Goal: Entertainment & Leisure: Consume media (video, audio)

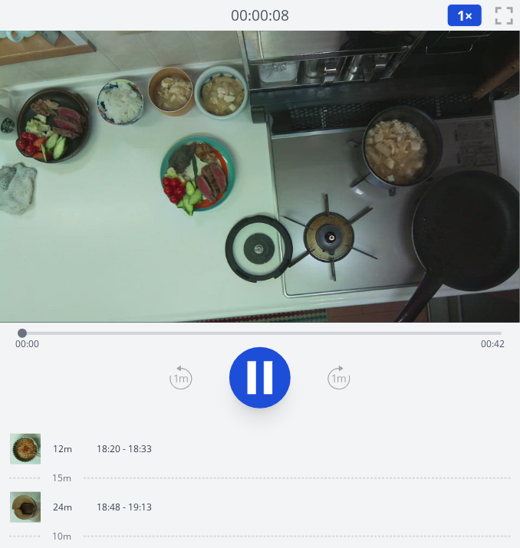
click at [262, 363] on icon at bounding box center [259, 378] width 43 height 43
click at [114, 464] on link "12m 18:20 - 18:33" at bounding box center [254, 449] width 488 height 31
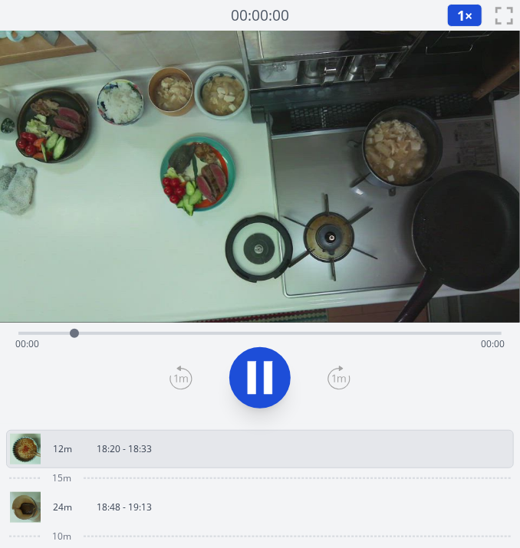
click at [196, 506] on link "24m 18:48 - 19:13" at bounding box center [254, 507] width 488 height 31
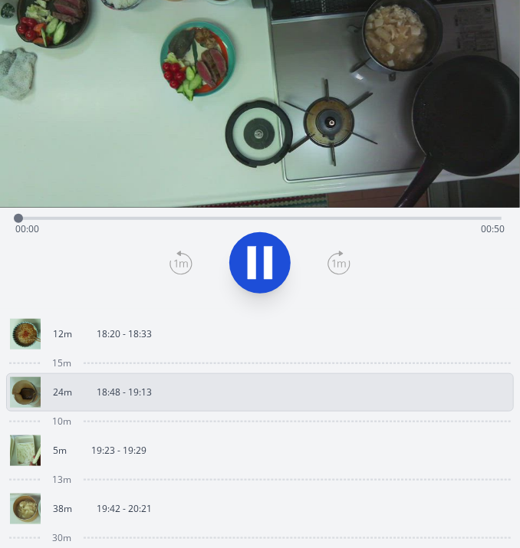
scroll to position [120, 0]
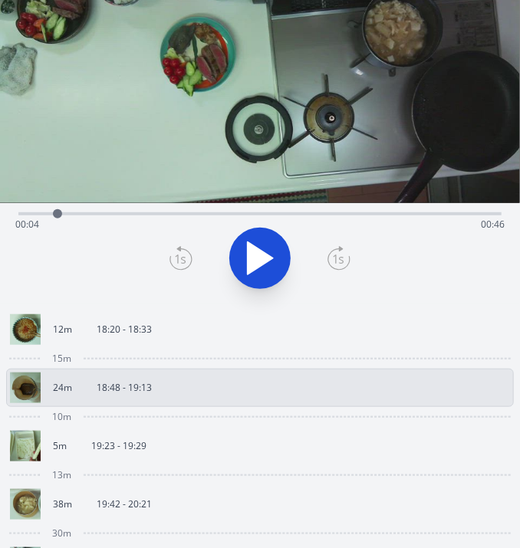
click at [48, 215] on div at bounding box center [57, 213] width 23 height 23
drag, startPoint x: 122, startPoint y: 224, endPoint x: 209, endPoint y: 216, distance: 87.0
click at [209, 216] on div "Time elapsed: 00:04 Time remaining: 00:46" at bounding box center [259, 224] width 489 height 25
click at [209, 216] on div at bounding box center [208, 213] width 9 height 9
drag, startPoint x: 209, startPoint y: 216, endPoint x: 323, endPoint y: 225, distance: 114.6
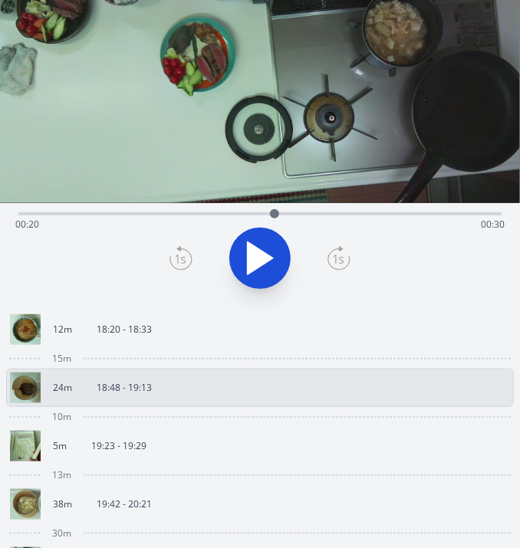
click at [323, 215] on div "Time elapsed: 00:20 Time remaining: 00:30" at bounding box center [259, 213] width 483 height 3
click at [182, 335] on link "12m 18:20 - 18:33" at bounding box center [254, 329] width 488 height 31
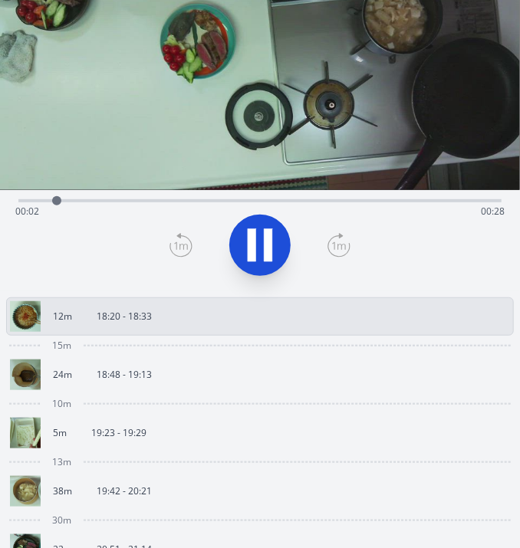
scroll to position [105, 0]
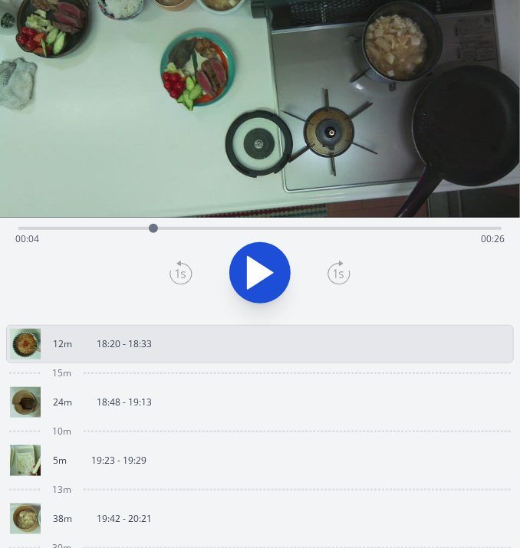
drag, startPoint x: 85, startPoint y: 224, endPoint x: 162, endPoint y: 240, distance: 78.3
click at [162, 230] on div "Time elapsed: 00:04 Time remaining: 00:26" at bounding box center [259, 228] width 483 height 3
drag, startPoint x: 192, startPoint y: 224, endPoint x: 315, endPoint y: 236, distance: 124.1
click at [315, 236] on div at bounding box center [311, 228] width 23 height 23
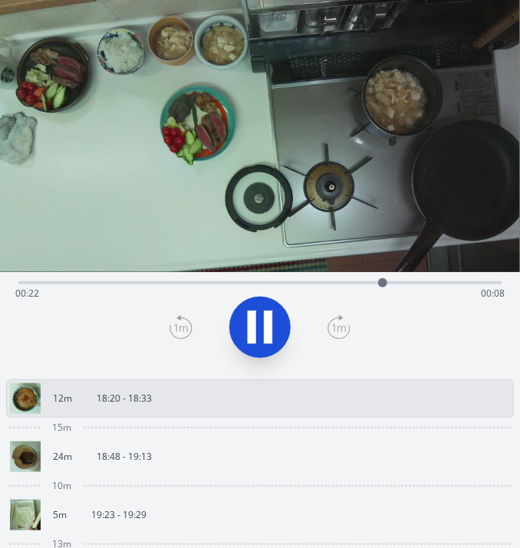
click at [237, 458] on link "24m 18:48 - 19:13" at bounding box center [254, 457] width 488 height 31
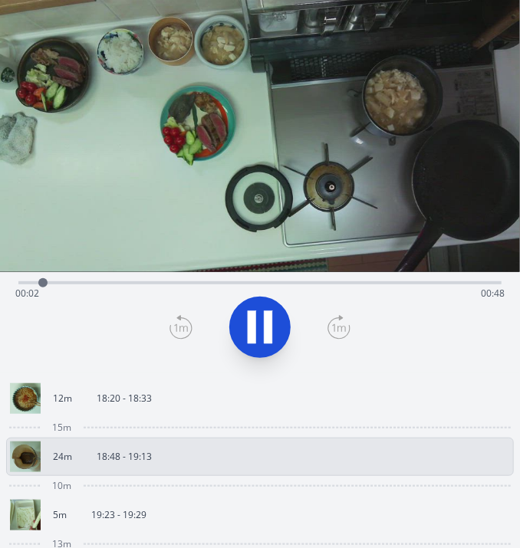
click at [45, 274] on div at bounding box center [42, 282] width 23 height 23
drag, startPoint x: 45, startPoint y: 275, endPoint x: 345, endPoint y: 290, distance: 300.1
click at [345, 290] on div at bounding box center [341, 282] width 23 height 23
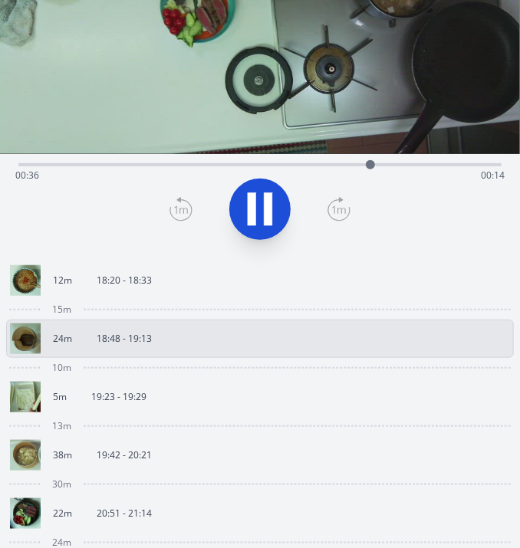
scroll to position [172, 0]
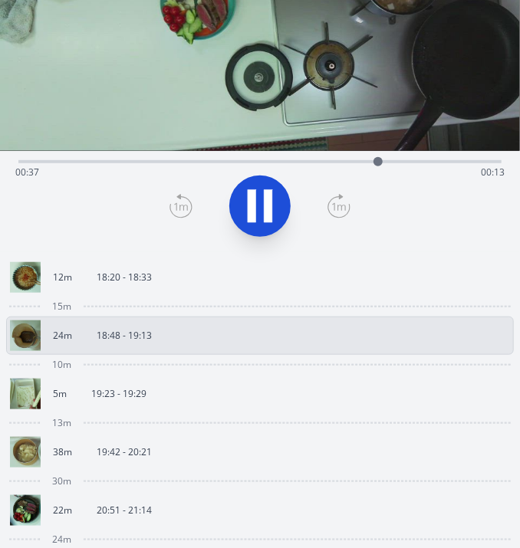
click at [166, 383] on link "5m 19:23 - 19:29" at bounding box center [254, 394] width 488 height 31
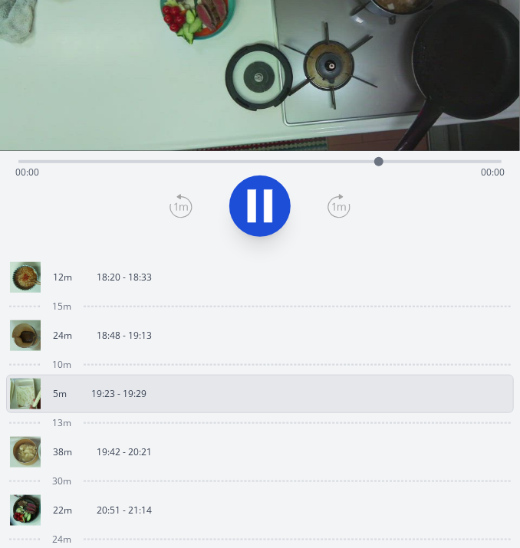
click at [256, 209] on icon at bounding box center [259, 206] width 43 height 43
click at [256, 212] on icon at bounding box center [260, 206] width 25 height 32
drag, startPoint x: 16, startPoint y: 161, endPoint x: 198, endPoint y: 165, distance: 181.8
click at [198, 165] on div at bounding box center [199, 161] width 9 height 9
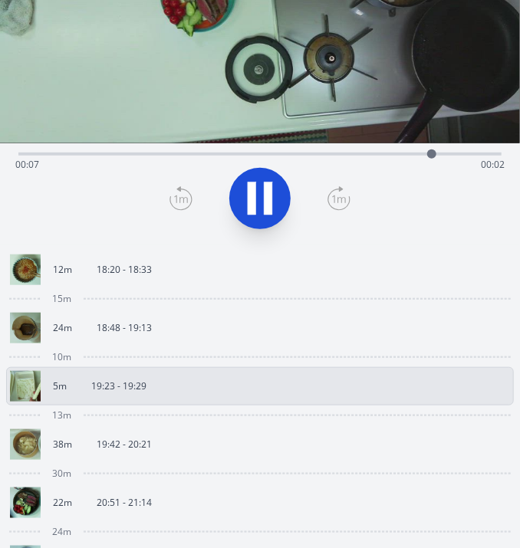
scroll to position [183, 0]
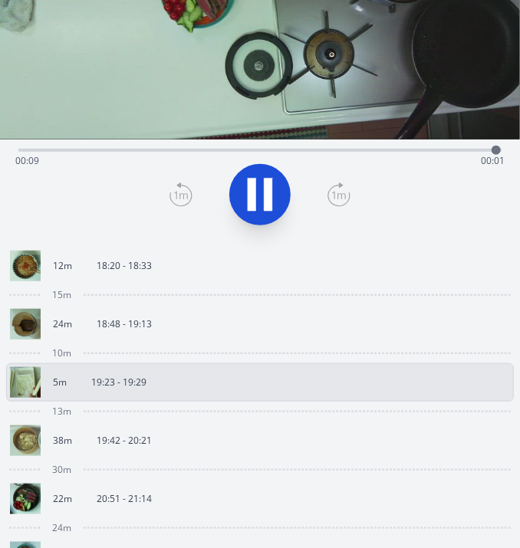
click at [104, 442] on p "19:42 - 20:21" at bounding box center [124, 441] width 55 height 12
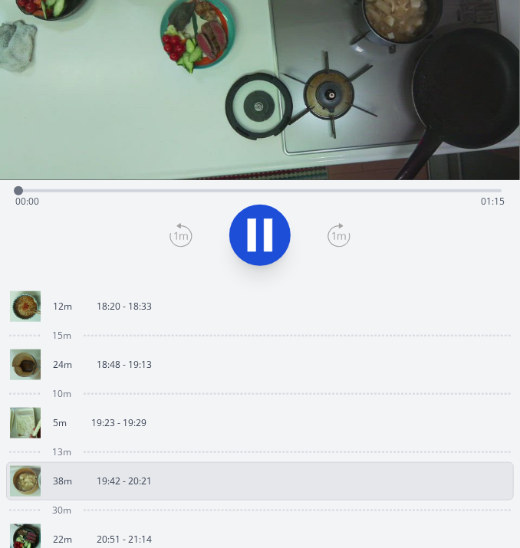
scroll to position [137, 0]
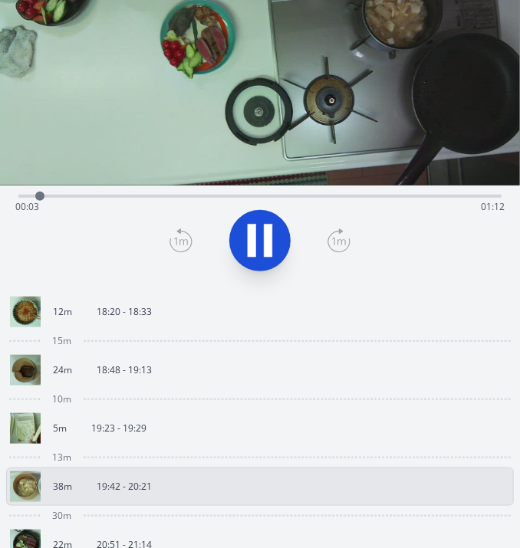
drag, startPoint x: 58, startPoint y: 202, endPoint x: 88, endPoint y: 202, distance: 30.7
click at [88, 202] on div "Time elapsed: 00:03 Time remaining: 01:12" at bounding box center [259, 207] width 489 height 25
drag, startPoint x: 88, startPoint y: 202, endPoint x: 199, endPoint y: 186, distance: 111.6
click at [199, 186] on div at bounding box center [196, 196] width 23 height 23
drag, startPoint x: 199, startPoint y: 186, endPoint x: 280, endPoint y: 193, distance: 81.6
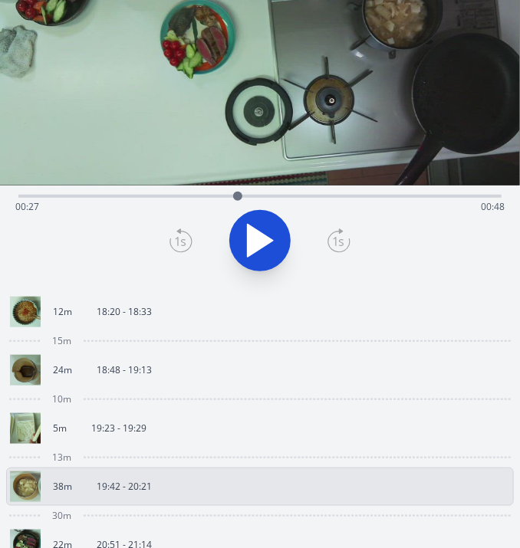
click at [249, 193] on div at bounding box center [237, 196] width 23 height 23
drag, startPoint x: 288, startPoint y: 193, endPoint x: 327, endPoint y: 198, distance: 40.1
click at [327, 198] on div at bounding box center [325, 196] width 23 height 23
drag, startPoint x: 334, startPoint y: 190, endPoint x: 205, endPoint y: 205, distance: 129.6
click at [205, 205] on div at bounding box center [204, 196] width 23 height 23
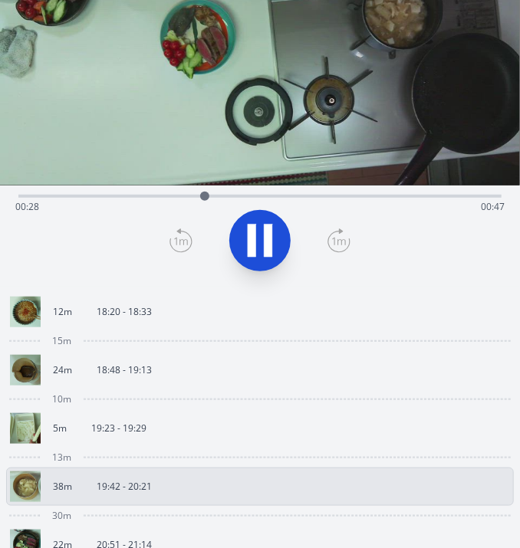
click at [256, 238] on icon at bounding box center [259, 240] width 43 height 43
click at [256, 238] on icon at bounding box center [260, 241] width 25 height 32
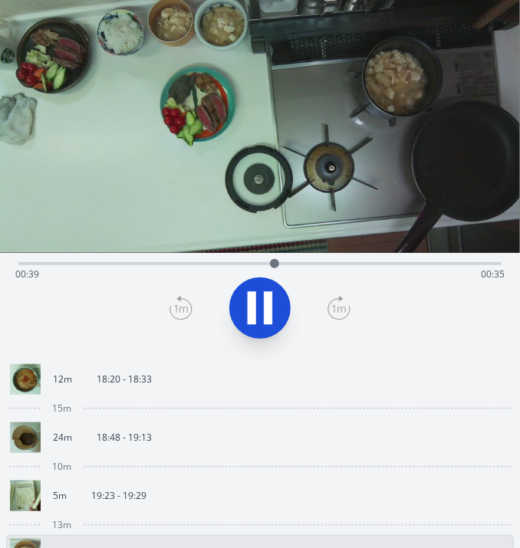
scroll to position [65, 0]
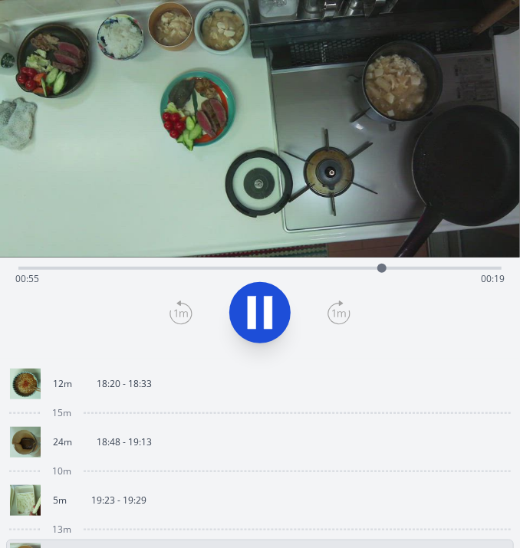
click at [261, 315] on icon at bounding box center [259, 312] width 43 height 43
drag, startPoint x: 390, startPoint y: 273, endPoint x: 365, endPoint y: 273, distance: 25.3
click at [365, 273] on div at bounding box center [364, 268] width 23 height 23
drag, startPoint x: 365, startPoint y: 273, endPoint x: 418, endPoint y: 274, distance: 52.9
click at [418, 274] on div at bounding box center [417, 268] width 23 height 23
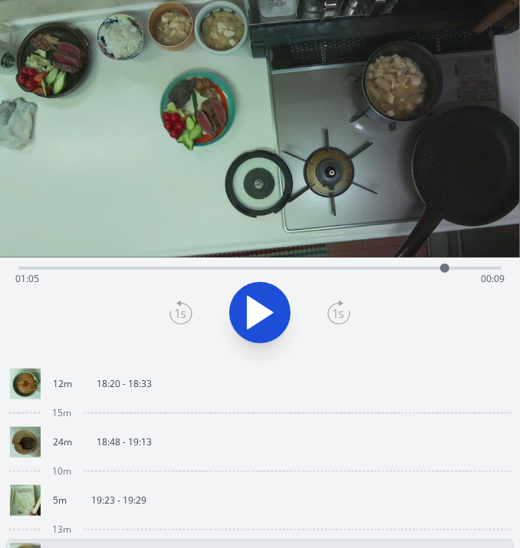
drag, startPoint x: 418, startPoint y: 274, endPoint x: 445, endPoint y: 275, distance: 26.9
click at [445, 275] on div at bounding box center [444, 268] width 23 height 23
drag, startPoint x: 444, startPoint y: 269, endPoint x: 475, endPoint y: 273, distance: 31.7
click at [475, 273] on div at bounding box center [475, 268] width 23 height 23
click at [317, 113] on video at bounding box center [260, 111] width 520 height 292
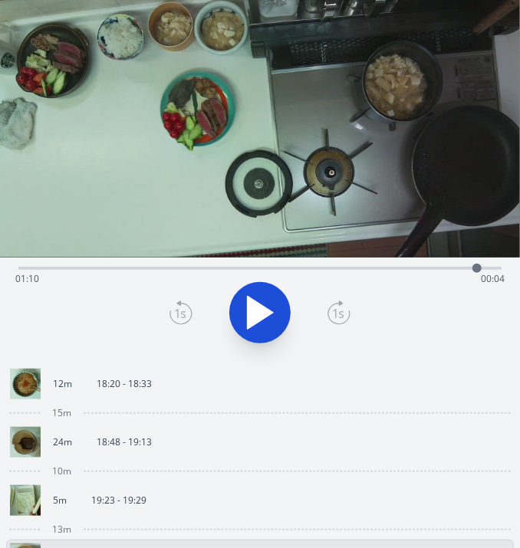
drag, startPoint x: 495, startPoint y: 266, endPoint x: 477, endPoint y: 271, distance: 18.4
click at [477, 271] on div at bounding box center [476, 268] width 9 height 9
click at [256, 287] on button at bounding box center [259, 312] width 61 height 61
drag, startPoint x: 482, startPoint y: 268, endPoint x: 478, endPoint y: 278, distance: 10.3
click at [478, 278] on div at bounding box center [477, 268] width 23 height 23
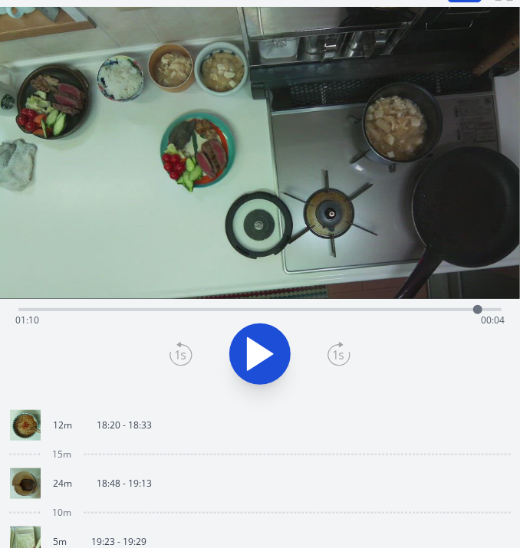
scroll to position [0, 0]
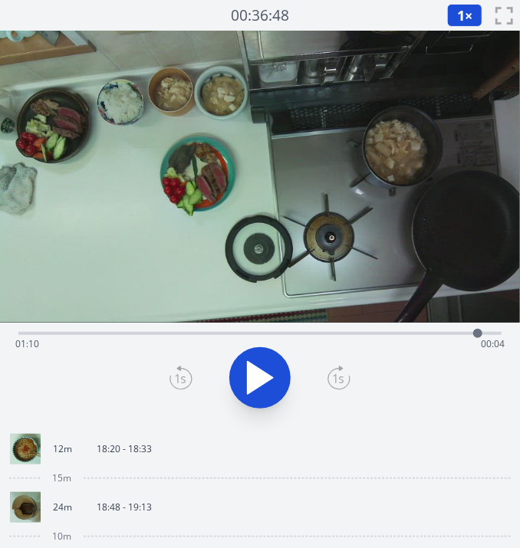
click at [340, 335] on div "Time elapsed: 01:10 Time remaining: 00:04" at bounding box center [259, 344] width 489 height 25
drag, startPoint x: 340, startPoint y: 335, endPoint x: 465, endPoint y: 336, distance: 124.2
click at [465, 336] on div at bounding box center [461, 333] width 9 height 9
click at [465, 336] on div at bounding box center [464, 333] width 9 height 9
drag, startPoint x: 465, startPoint y: 336, endPoint x: 482, endPoint y: 334, distance: 16.9
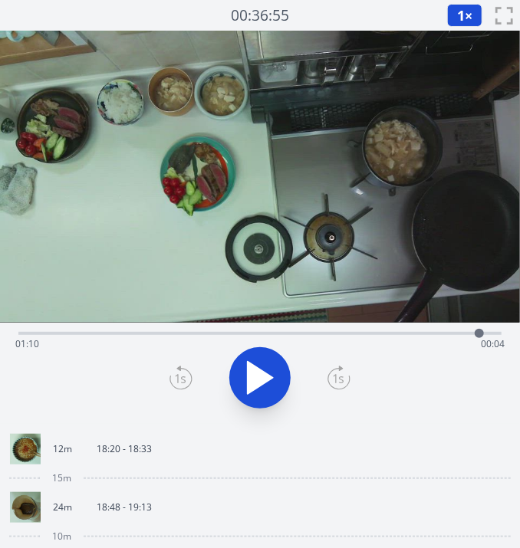
click at [482, 334] on div at bounding box center [479, 333] width 9 height 9
drag, startPoint x: 482, startPoint y: 334, endPoint x: 236, endPoint y: 320, distance: 246.5
click at [236, 320] on div "Time elapsed: 01:12 Time remaining: 00:02" at bounding box center [260, 227] width 520 height 393
drag, startPoint x: 238, startPoint y: 330, endPoint x: 145, endPoint y: 338, distance: 93.1
click at [153, 338] on div at bounding box center [157, 333] width 9 height 9
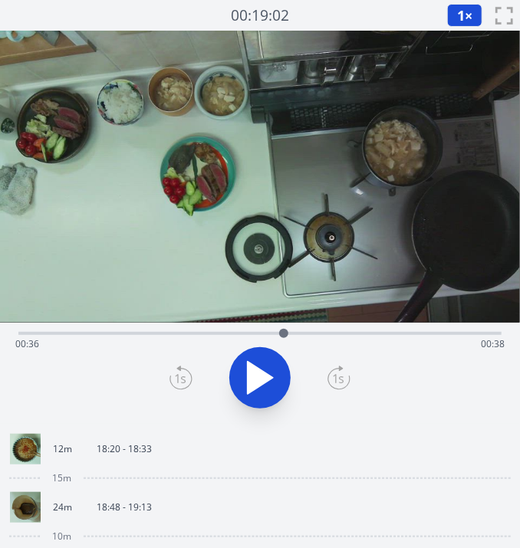
drag, startPoint x: 160, startPoint y: 335, endPoint x: 297, endPoint y: 351, distance: 138.2
click at [297, 335] on div "Time elapsed: 00:36 Time remaining: 00:38" at bounding box center [259, 333] width 483 height 3
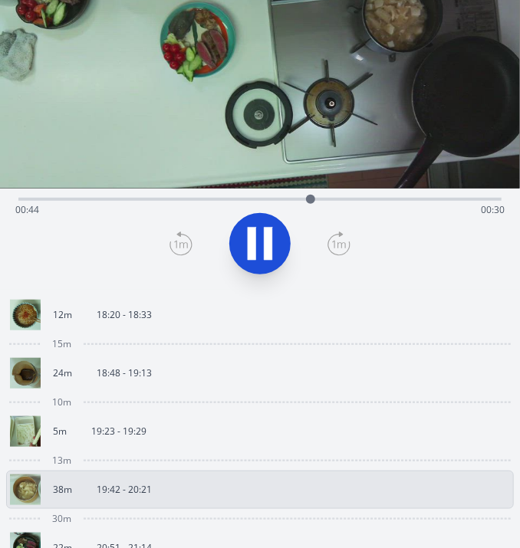
scroll to position [135, 0]
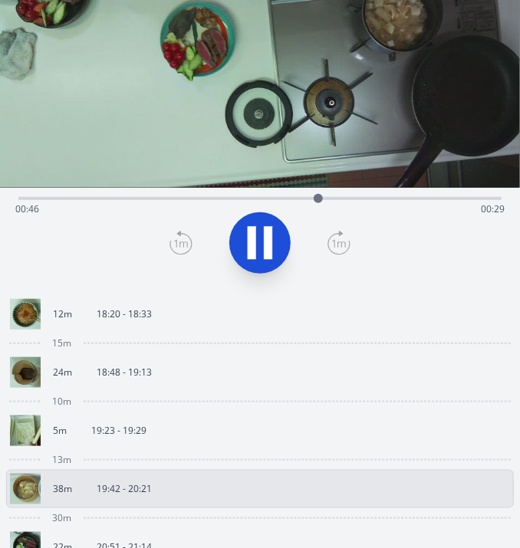
click at [255, 238] on icon at bounding box center [252, 243] width 8 height 33
click at [319, 197] on div at bounding box center [318, 198] width 23 height 23
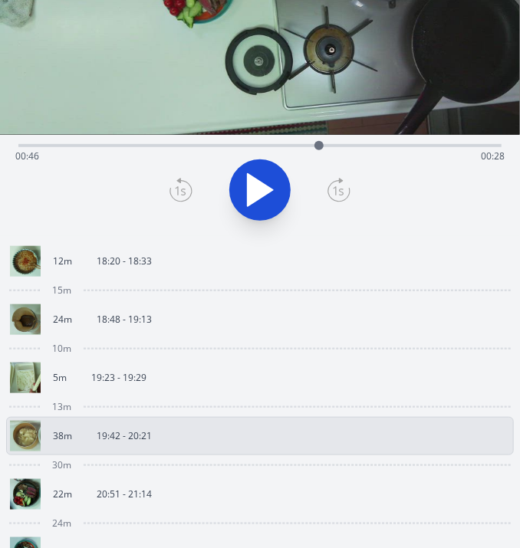
scroll to position [192, 0]
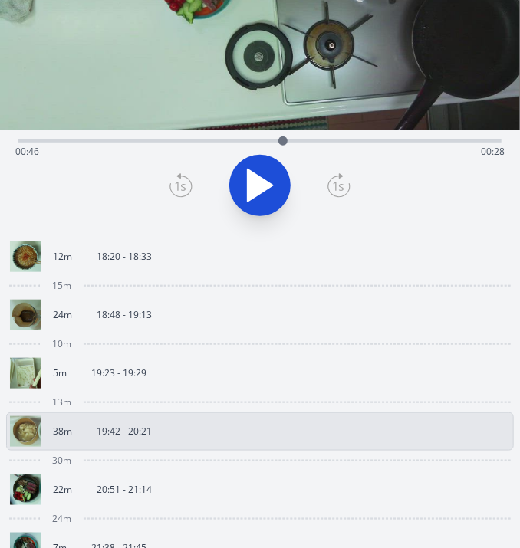
drag, startPoint x: 320, startPoint y: 142, endPoint x: 283, endPoint y: 153, distance: 39.3
click at [283, 143] on div "Time elapsed: 00:46 Time remaining: 00:28" at bounding box center [259, 141] width 483 height 3
drag, startPoint x: 279, startPoint y: 145, endPoint x: 314, endPoint y: 150, distance: 35.6
click at [314, 150] on div at bounding box center [314, 141] width 23 height 23
drag, startPoint x: 314, startPoint y: 150, endPoint x: 390, endPoint y: 150, distance: 75.1
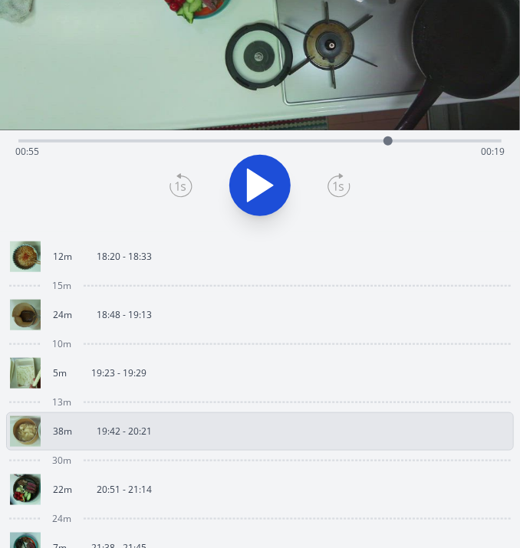
click at [390, 150] on div at bounding box center [387, 141] width 23 height 23
drag, startPoint x: 393, startPoint y: 142, endPoint x: 422, endPoint y: 146, distance: 30.1
click at [422, 146] on div at bounding box center [416, 141] width 23 height 23
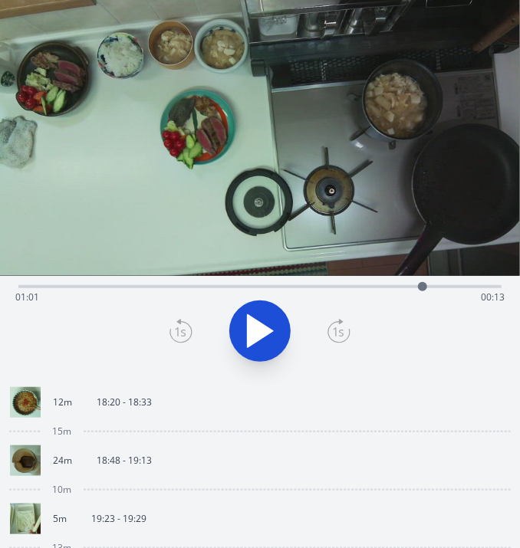
scroll to position [45, 0]
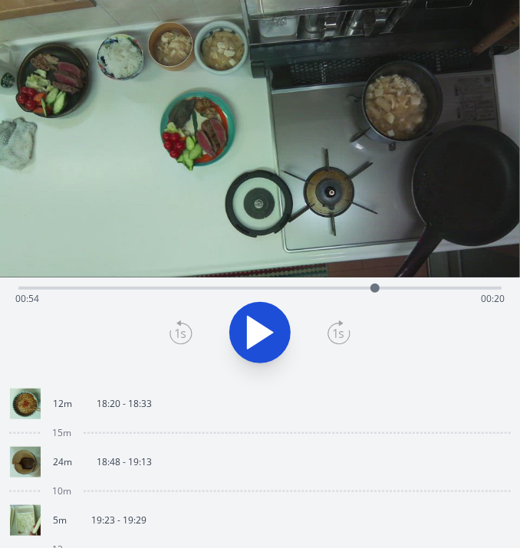
drag, startPoint x: 422, startPoint y: 285, endPoint x: 375, endPoint y: 293, distance: 47.4
click at [375, 293] on div at bounding box center [374, 288] width 23 height 23
drag, startPoint x: 373, startPoint y: 288, endPoint x: 370, endPoint y: 302, distance: 14.1
click at [370, 290] on div "Time elapsed: 00:54 Time remaining: 00:20" at bounding box center [259, 288] width 483 height 3
click at [366, 293] on div at bounding box center [365, 288] width 23 height 23
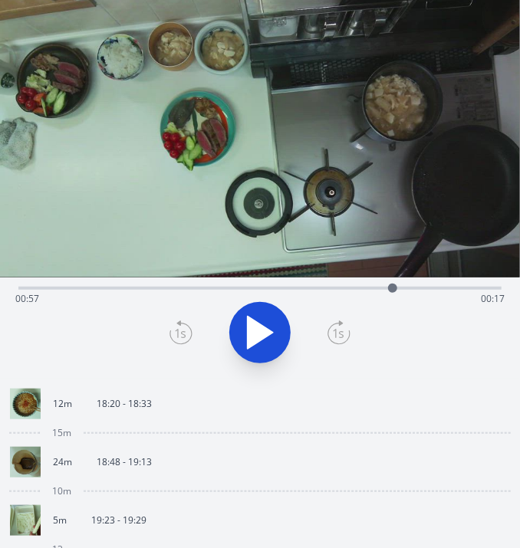
drag, startPoint x: 366, startPoint y: 293, endPoint x: 391, endPoint y: 291, distance: 25.4
click at [391, 291] on div at bounding box center [392, 288] width 23 height 23
drag, startPoint x: 398, startPoint y: 288, endPoint x: 419, endPoint y: 288, distance: 20.7
click at [419, 288] on div at bounding box center [419, 288] width 23 height 23
click at [416, 291] on div at bounding box center [418, 288] width 9 height 9
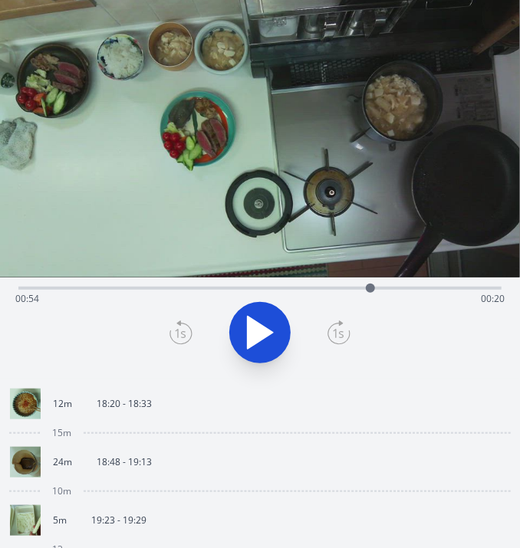
drag, startPoint x: 408, startPoint y: 287, endPoint x: 370, endPoint y: 293, distance: 38.1
click at [370, 293] on div at bounding box center [370, 288] width 23 height 23
drag, startPoint x: 370, startPoint y: 293, endPoint x: 409, endPoint y: 294, distance: 39.1
click at [409, 294] on div at bounding box center [406, 288] width 23 height 23
drag, startPoint x: 409, startPoint y: 294, endPoint x: 464, endPoint y: 293, distance: 54.5
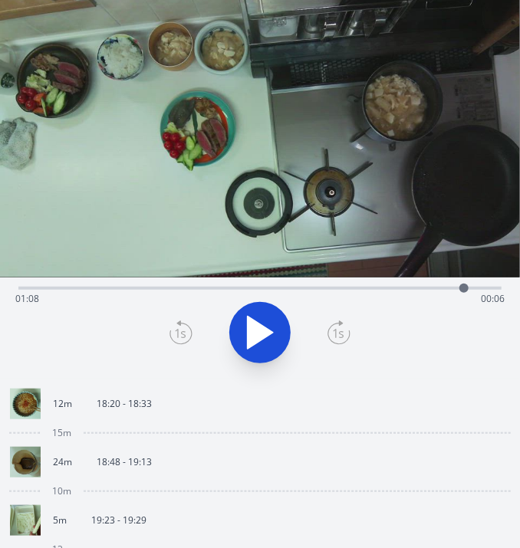
click at [464, 293] on div at bounding box center [463, 288] width 23 height 23
drag, startPoint x: 460, startPoint y: 289, endPoint x: 353, endPoint y: 299, distance: 107.0
click at [353, 299] on div at bounding box center [348, 288] width 23 height 23
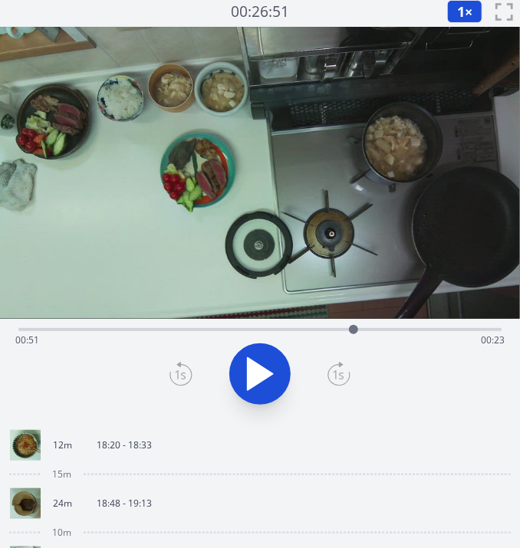
scroll to position [0, 0]
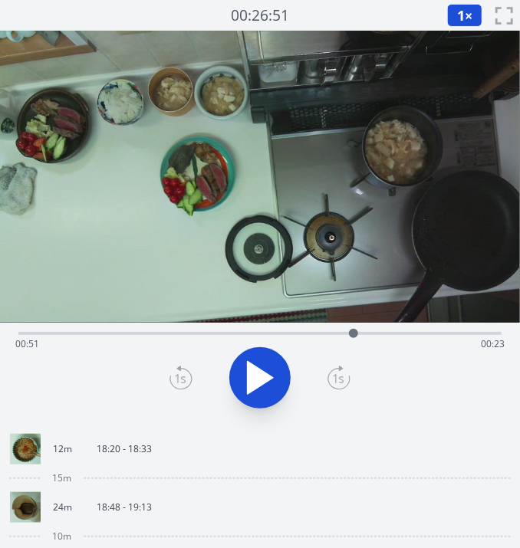
click at [362, 421] on div "Time elapsed: 00:51 Time remaining: 00:23" at bounding box center [260, 373] width 520 height 101
click at [410, 420] on div "Time elapsed: 00:51 Time remaining: 00:23" at bounding box center [260, 373] width 520 height 101
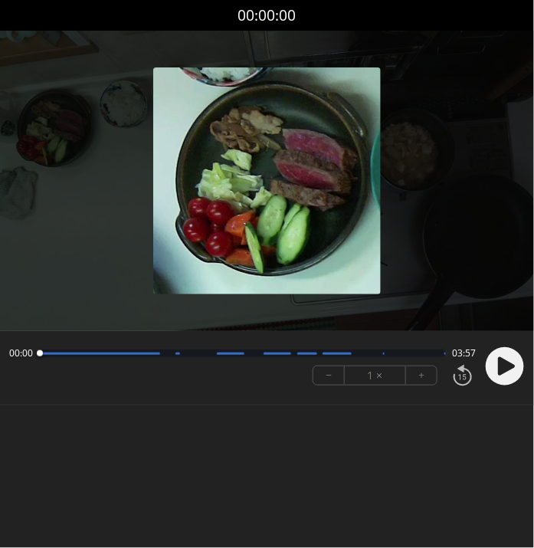
click at [485, 366] on icon at bounding box center [505, 367] width 40 height 40
click at [275, 480] on body "Discard Recording? You will not be able to recover this once discarded. Cancel …" at bounding box center [267, 274] width 534 height 548
click at [500, 367] on icon at bounding box center [501, 367] width 4 height 16
click at [500, 367] on icon at bounding box center [506, 366] width 17 height 18
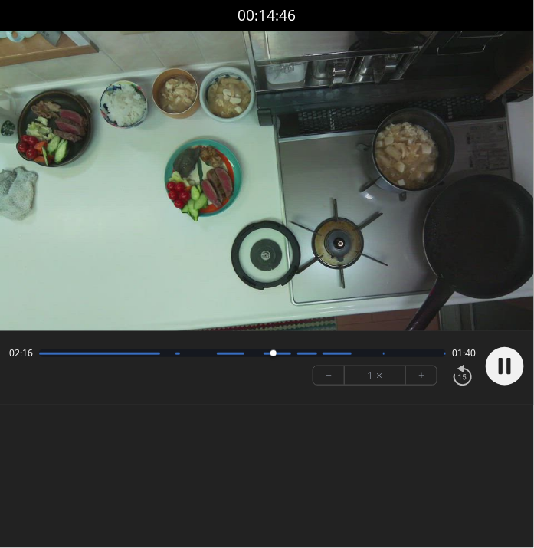
drag, startPoint x: 224, startPoint y: 350, endPoint x: 274, endPoint y: 350, distance: 50.6
click at [274, 350] on div at bounding box center [273, 353] width 21 height 21
click at [398, 434] on div "Permission to record audio We need to use the microphone to record your voiceov…" at bounding box center [267, 236] width 534 height 410
drag, startPoint x: 314, startPoint y: 352, endPoint x: 400, endPoint y: 361, distance: 86.4
click at [394, 361] on div at bounding box center [383, 353] width 21 height 21
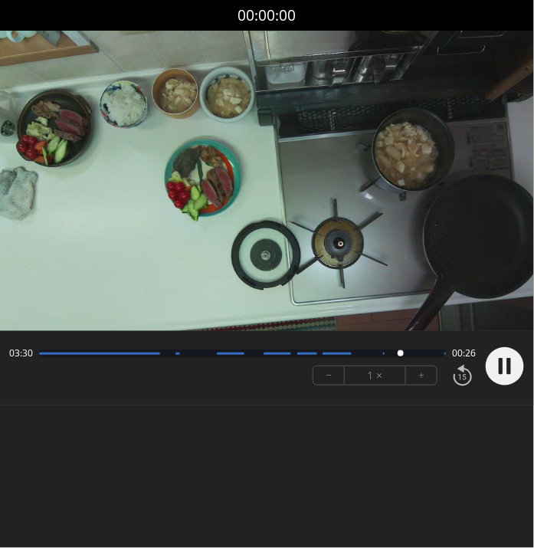
click at [488, 360] on circle at bounding box center [505, 366] width 38 height 38
click at [363, 436] on div "Permission to record audio We need to use the microphone to record your voiceov…" at bounding box center [267, 236] width 534 height 410
drag, startPoint x: 400, startPoint y: 347, endPoint x: 298, endPoint y: 353, distance: 102.2
click at [298, 353] on div at bounding box center [294, 353] width 21 height 21
